Goal: Information Seeking & Learning: Learn about a topic

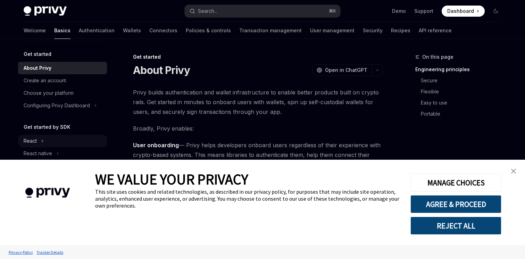
click at [34, 141] on div "React" at bounding box center [30, 141] width 13 height 8
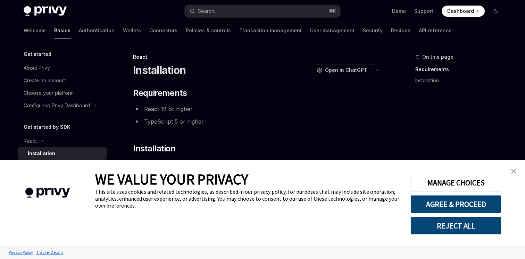
click at [515, 169] on img "close banner" at bounding box center [513, 171] width 5 height 5
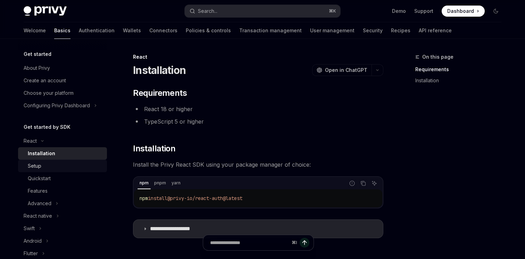
click at [69, 163] on div "Setup" at bounding box center [65, 166] width 75 height 8
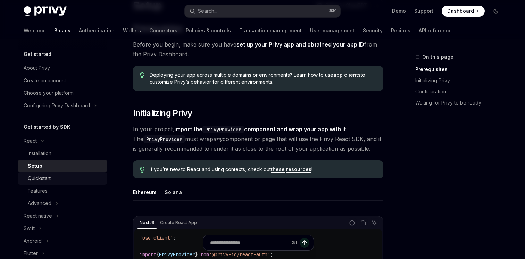
scroll to position [23, 0]
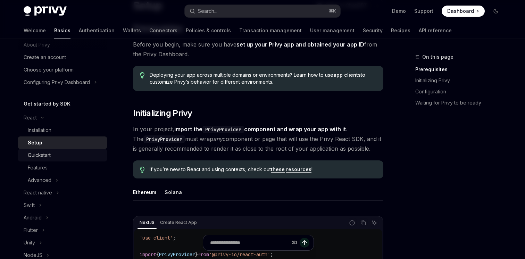
click at [55, 154] on div "Quickstart" at bounding box center [65, 155] width 75 height 8
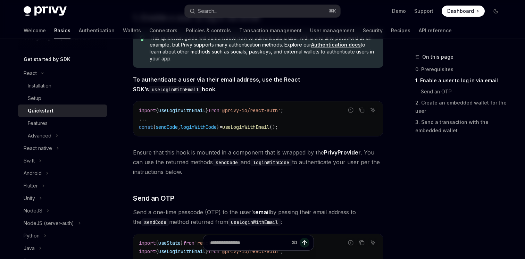
scroll to position [22, 0]
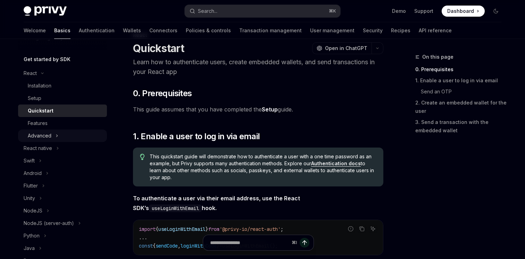
click at [50, 133] on div "Advanced" at bounding box center [40, 136] width 24 height 8
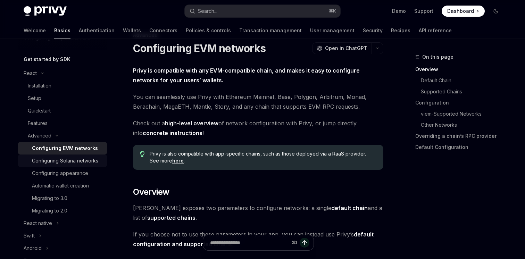
click at [51, 159] on div "Configuring Solana networks" at bounding box center [65, 161] width 66 height 8
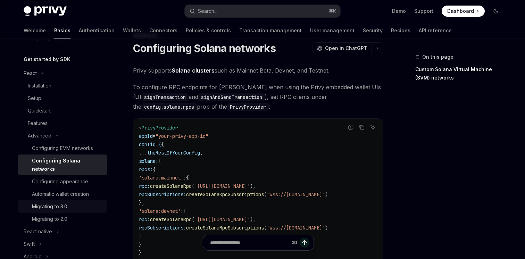
click at [56, 203] on link "Migrating to 3.0" at bounding box center [62, 206] width 89 height 13
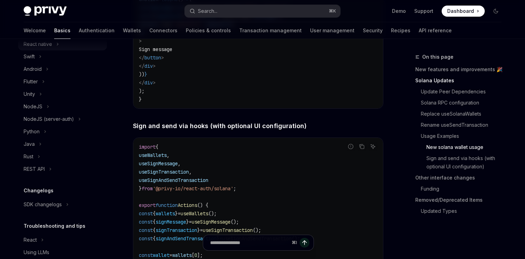
scroll to position [273, 0]
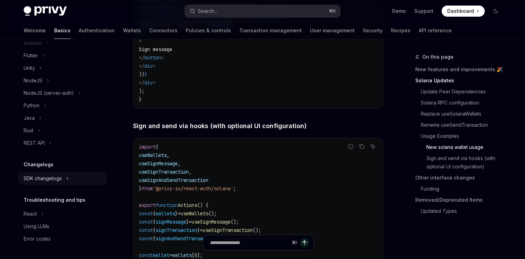
click at [57, 176] on div "SDK changelogs" at bounding box center [43, 178] width 38 height 8
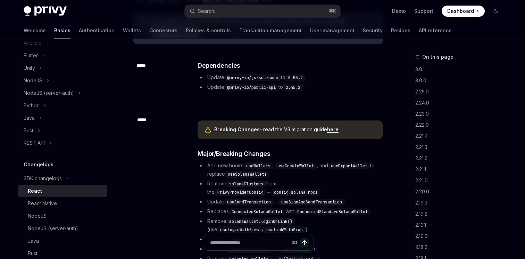
scroll to position [92, 0]
click at [79, 201] on div "React Native" at bounding box center [65, 203] width 75 height 8
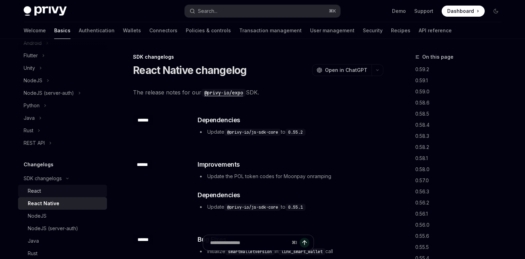
click at [67, 190] on div "React" at bounding box center [65, 191] width 75 height 8
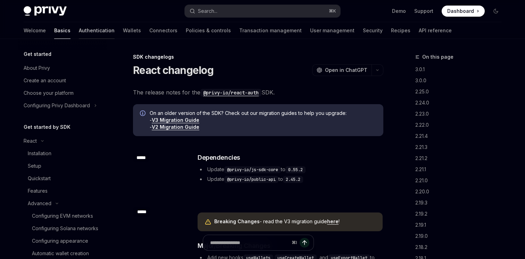
click at [79, 34] on link "Authentication" at bounding box center [97, 30] width 36 height 17
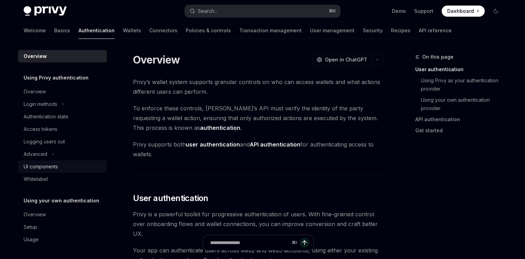
scroll to position [1, 0]
click at [52, 89] on div "Overview" at bounding box center [63, 91] width 79 height 8
type textarea "*"
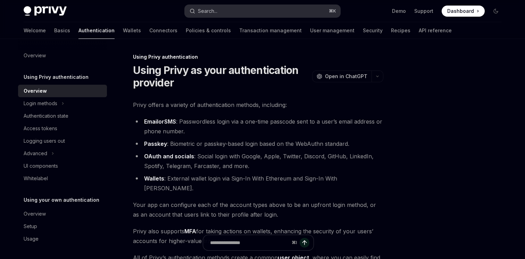
click at [219, 8] on button "Search... ⌘ K" at bounding box center [263, 11] width 156 height 13
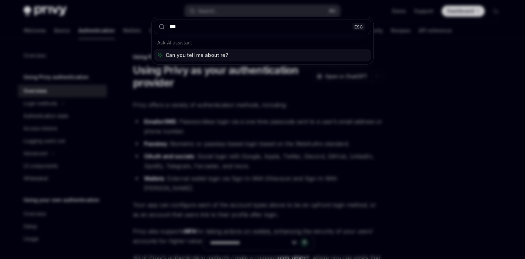
type input "****"
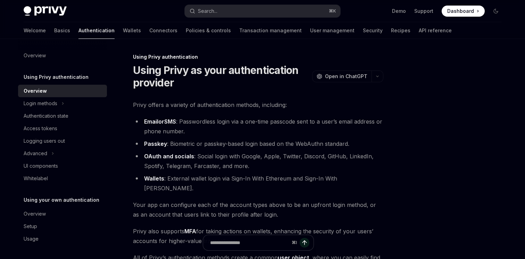
type textarea "*"
